Goal: Task Accomplishment & Management: Manage account settings

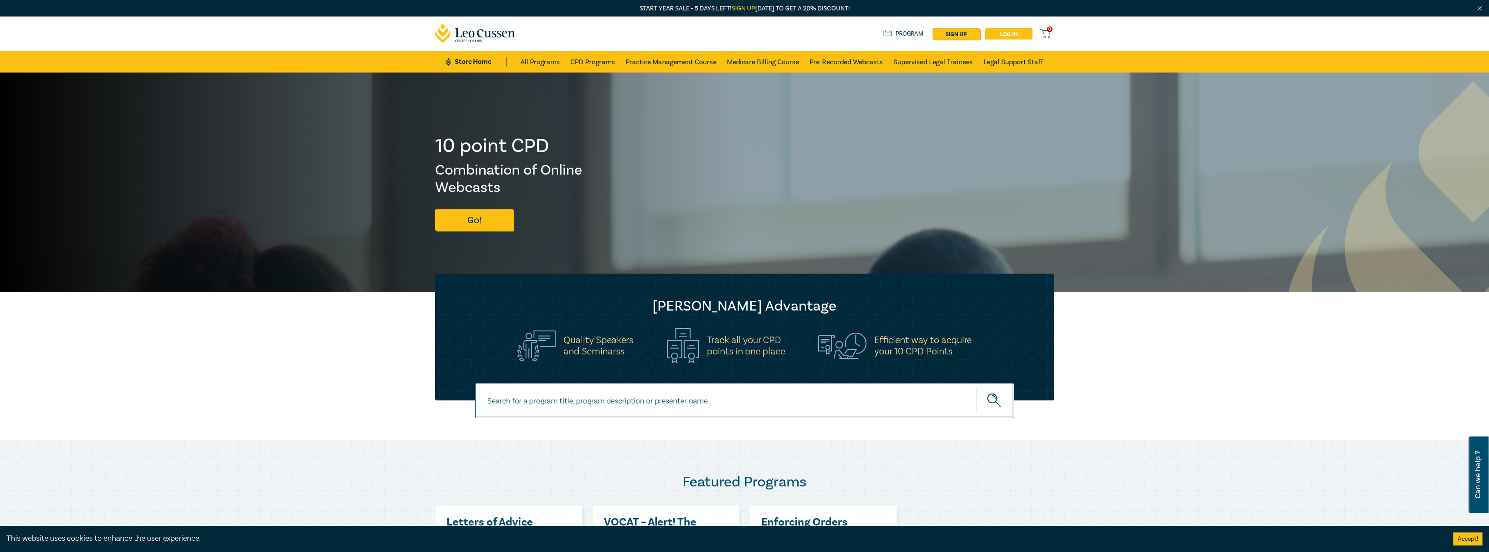
click at [1002, 32] on link "Log in" at bounding box center [1008, 33] width 47 height 11
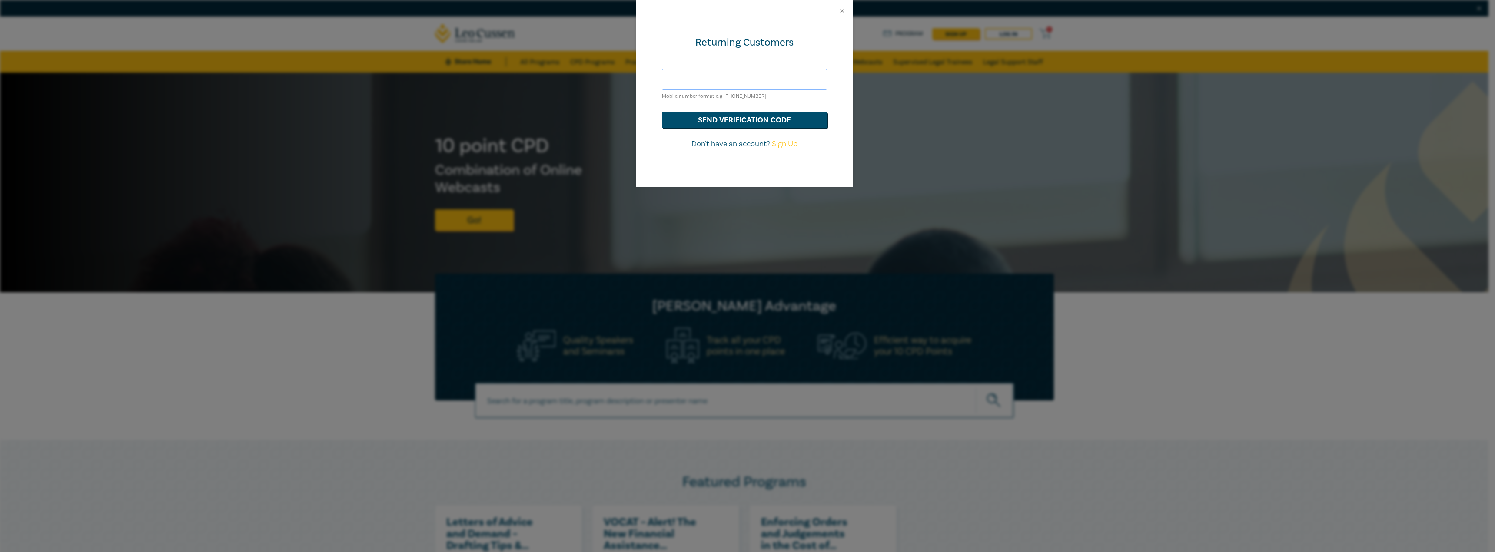
click at [746, 76] on input "text" at bounding box center [744, 79] width 165 height 21
click at [662, 112] on button "send verification code" at bounding box center [744, 120] width 165 height 17
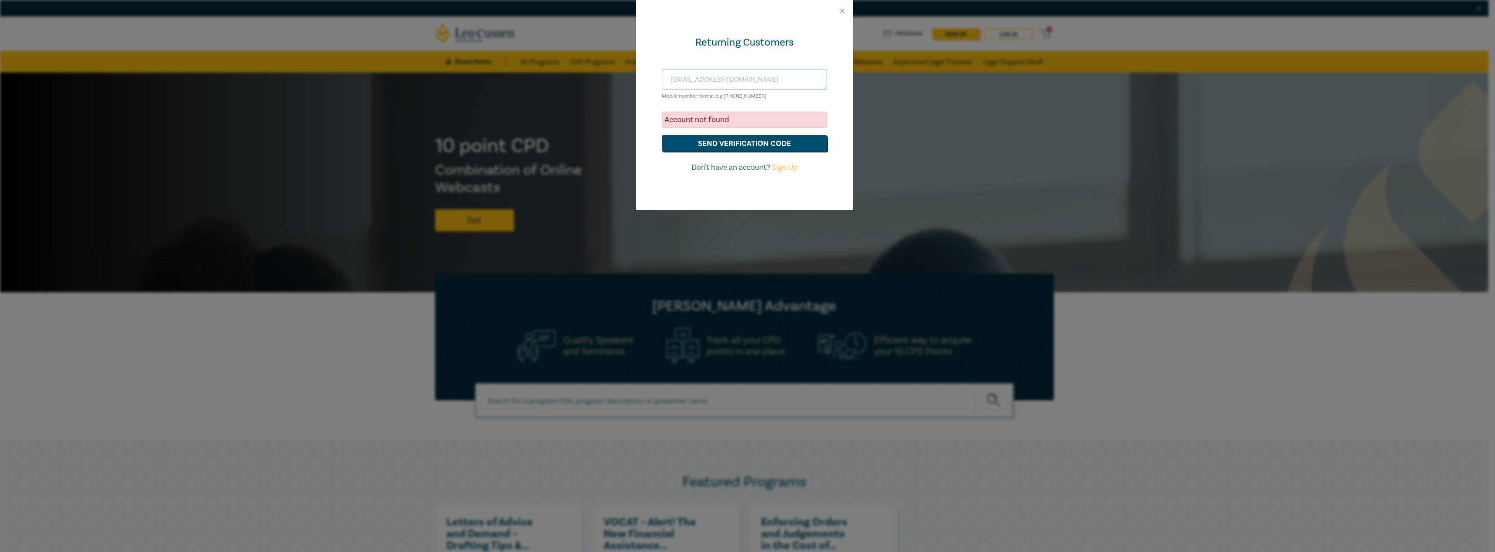
drag, startPoint x: 759, startPoint y: 80, endPoint x: 640, endPoint y: 71, distance: 119.9
click at [640, 71] on div "Returning Customers test@darthvader.com Mobile number format e.g +61 000000000 …" at bounding box center [744, 116] width 217 height 189
click at [726, 140] on button "send verification code" at bounding box center [744, 143] width 165 height 17
click at [745, 79] on input "cmorisetty@gamil.com" at bounding box center [744, 79] width 165 height 21
drag, startPoint x: 715, startPoint y: 79, endPoint x: 782, endPoint y: 87, distance: 67.0
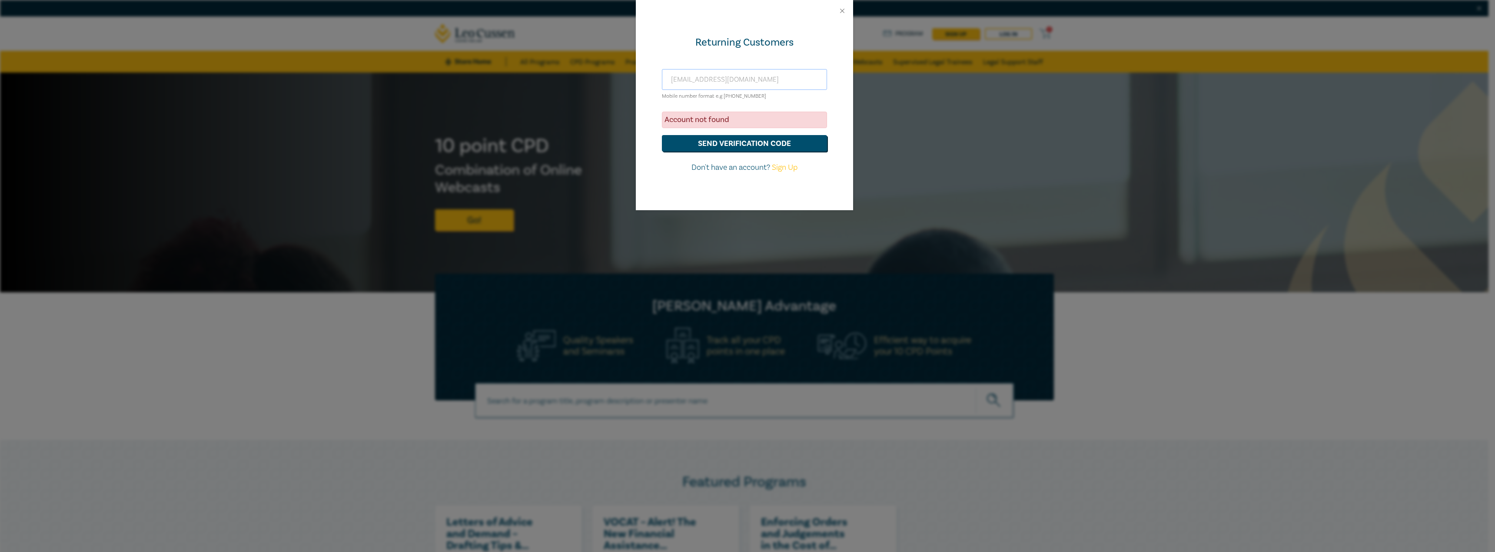
click at [782, 87] on input "cmorisetty@gamil.com" at bounding box center [744, 79] width 165 height 21
type input "cmorisetty@gmail.com"
click at [818, 99] on div "cmorisetty@gmail.com Mobile number format e.g +61 000000000" at bounding box center [744, 85] width 165 height 32
click at [738, 143] on button "send verification code" at bounding box center [744, 143] width 165 height 17
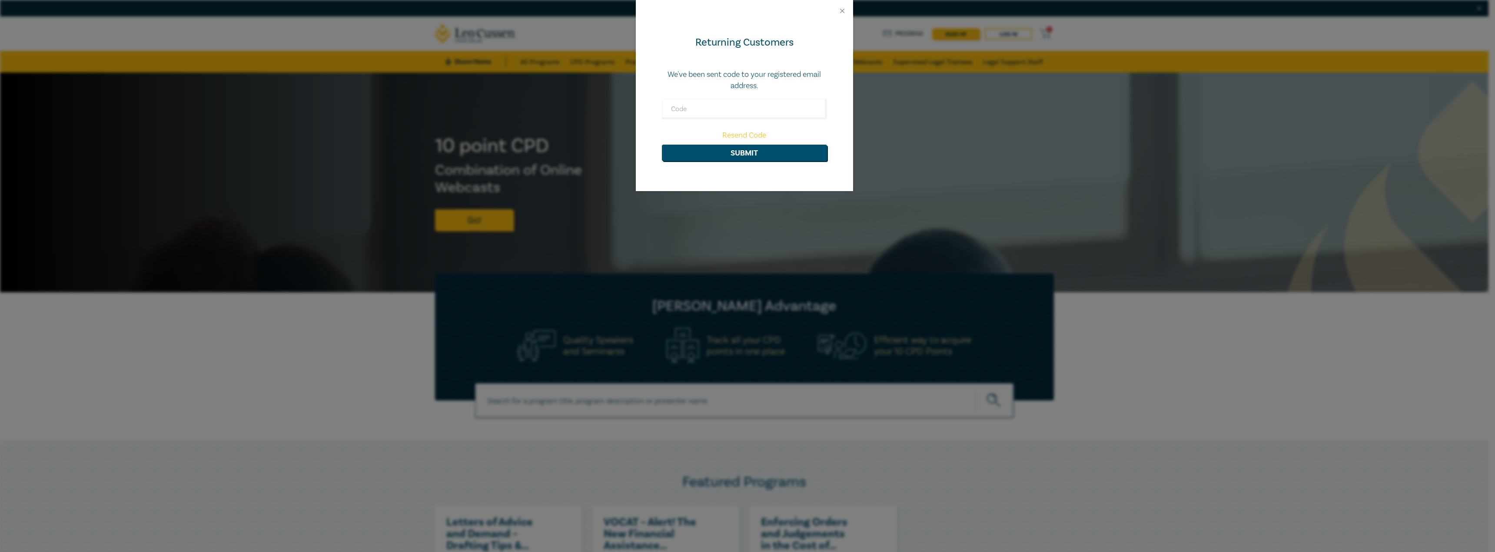
drag, startPoint x: 840, startPoint y: 266, endPoint x: 807, endPoint y: 239, distance: 42.9
click at [840, 266] on div "Returning Customers We've been sent code to your registered email address. Rese…" at bounding box center [747, 276] width 1495 height 552
click at [739, 136] on link "Resend Code" at bounding box center [744, 135] width 44 height 10
click at [754, 113] on input "text" at bounding box center [744, 109] width 165 height 21
type input "001848"
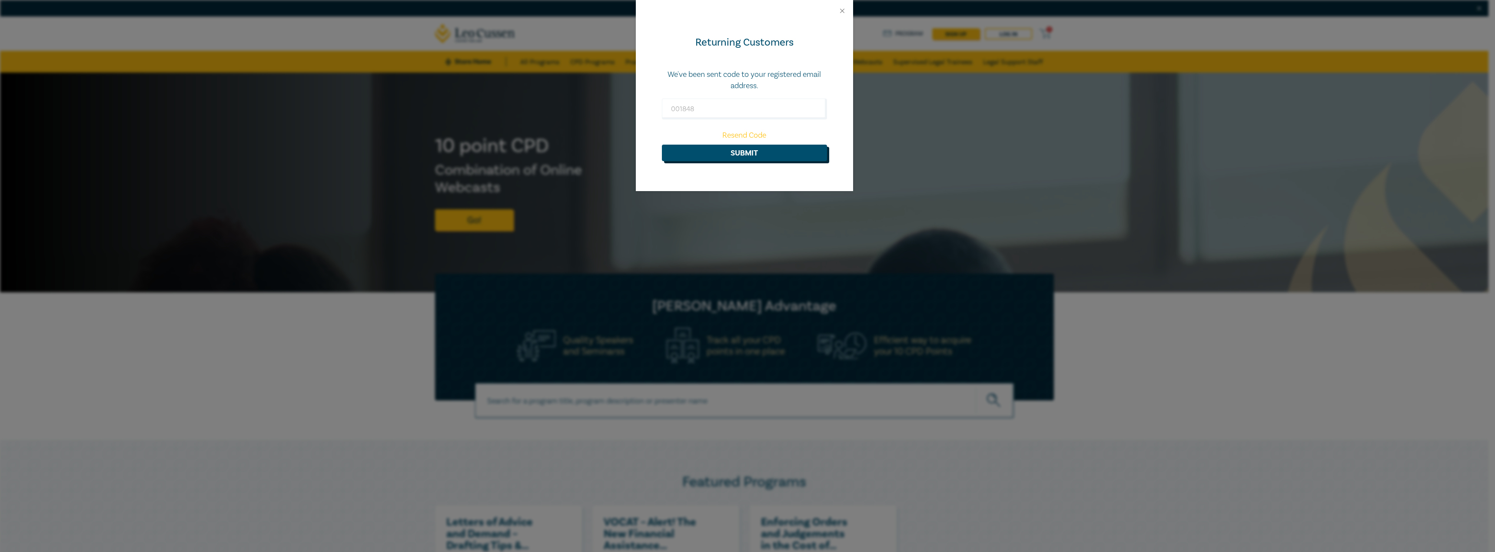
click at [727, 155] on button "Submit" at bounding box center [744, 153] width 165 height 17
